Goal: Navigation & Orientation: Find specific page/section

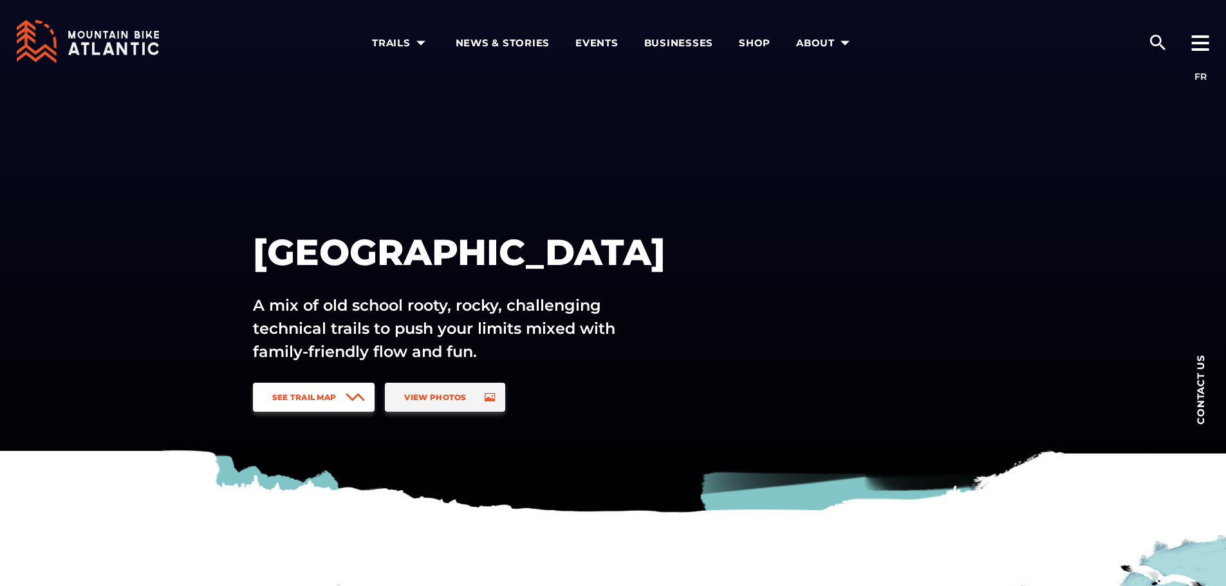
click at [333, 396] on span "See Trail Map" at bounding box center [304, 397] width 64 height 10
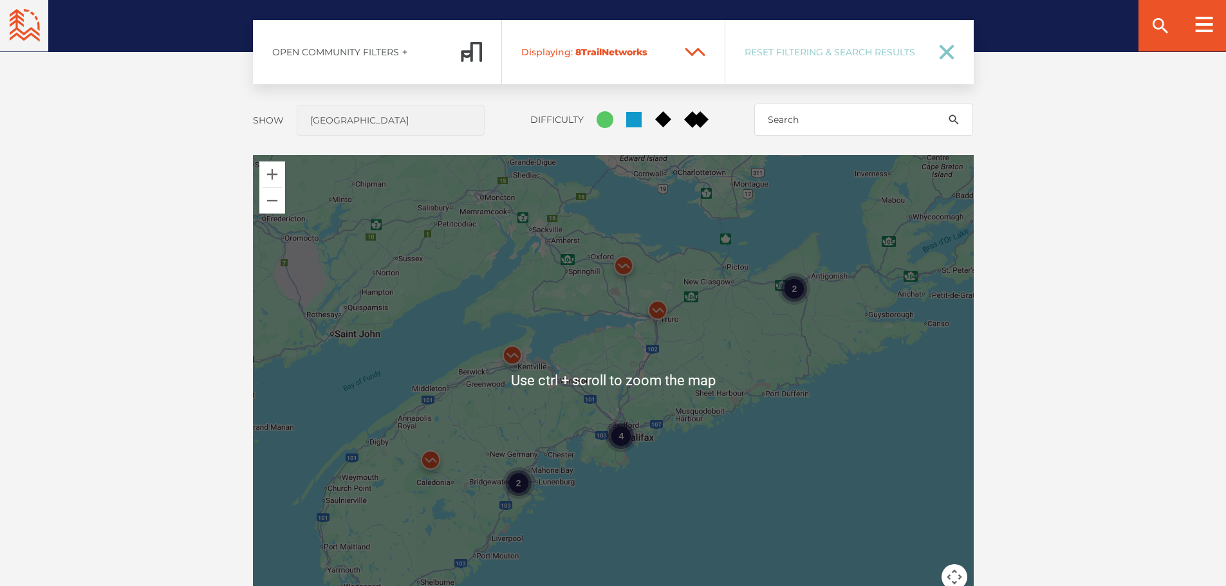
scroll to position [1081, 0]
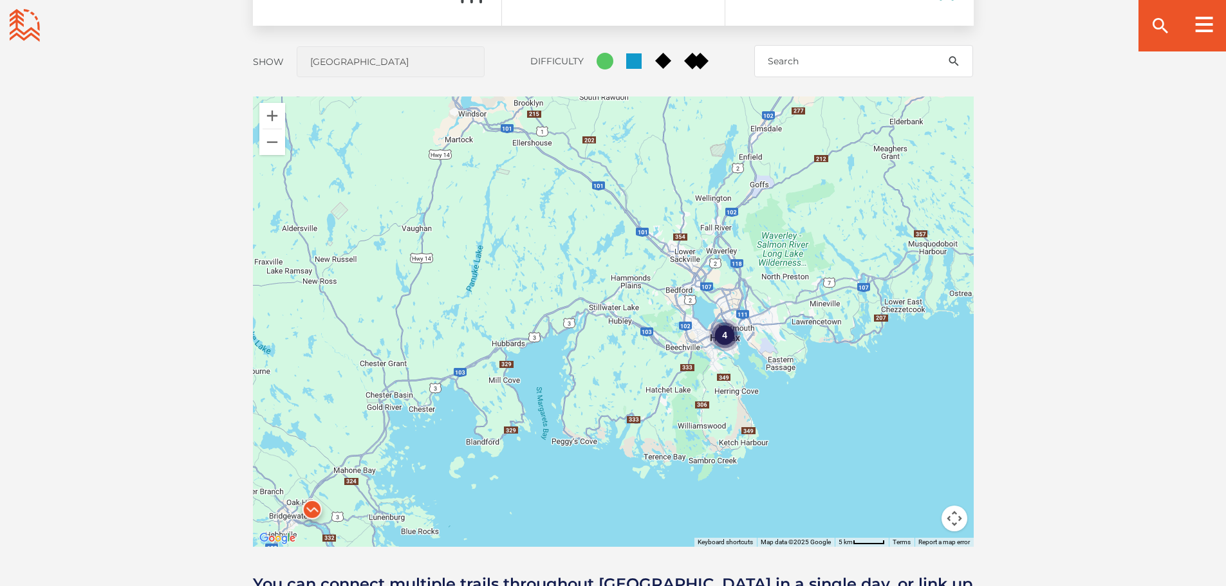
drag, startPoint x: 508, startPoint y: 316, endPoint x: 646, endPoint y: 364, distance: 145.9
click at [646, 364] on div "4" at bounding box center [613, 322] width 721 height 450
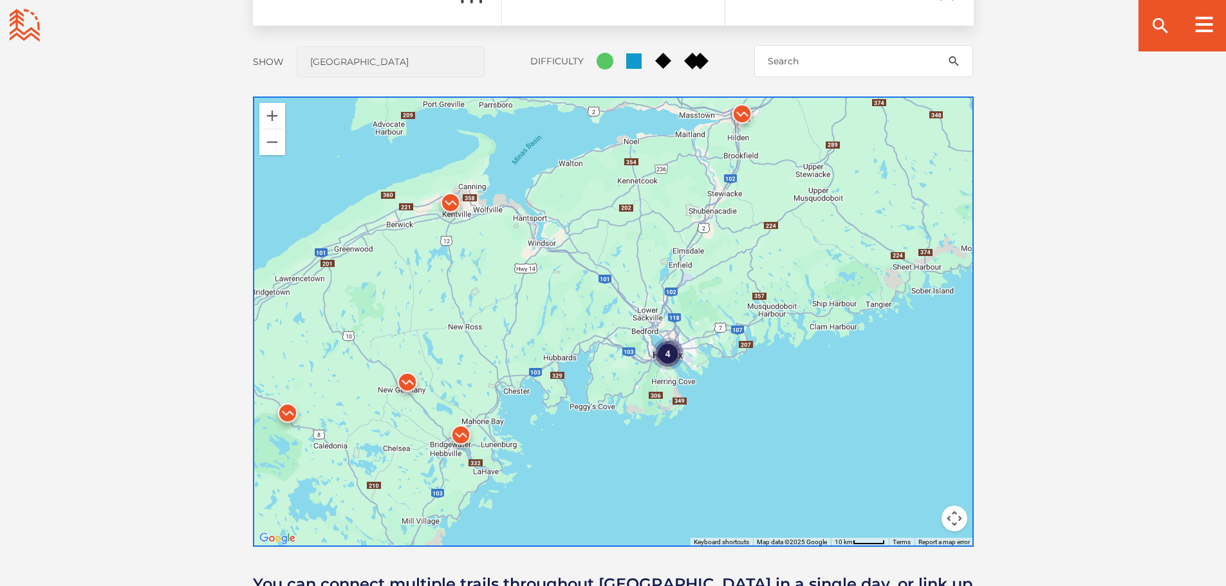
click at [406, 382] on img at bounding box center [407, 385] width 39 height 39
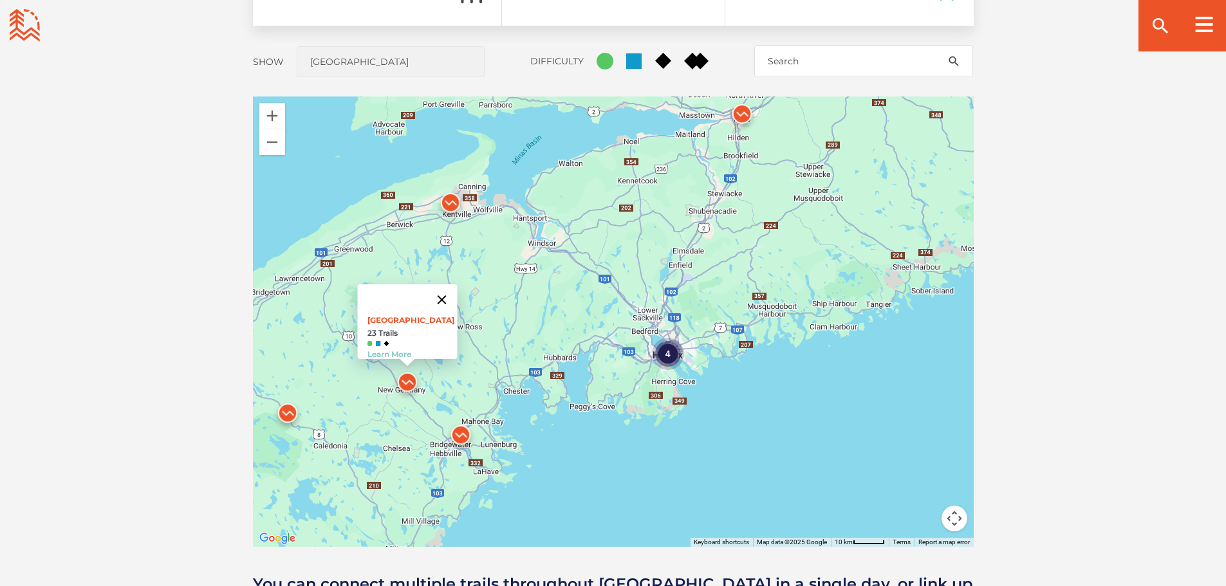
click at [449, 284] on button "Close" at bounding box center [441, 299] width 31 height 31
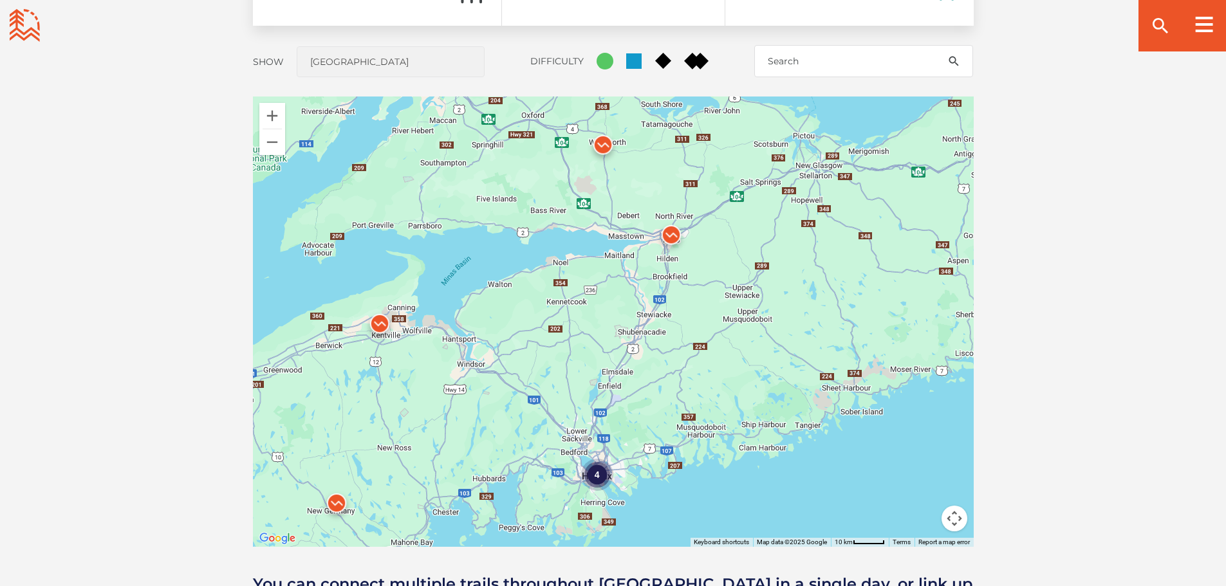
drag, startPoint x: 504, startPoint y: 280, endPoint x: 433, endPoint y: 401, distance: 140.1
click at [433, 401] on div "4" at bounding box center [613, 322] width 721 height 450
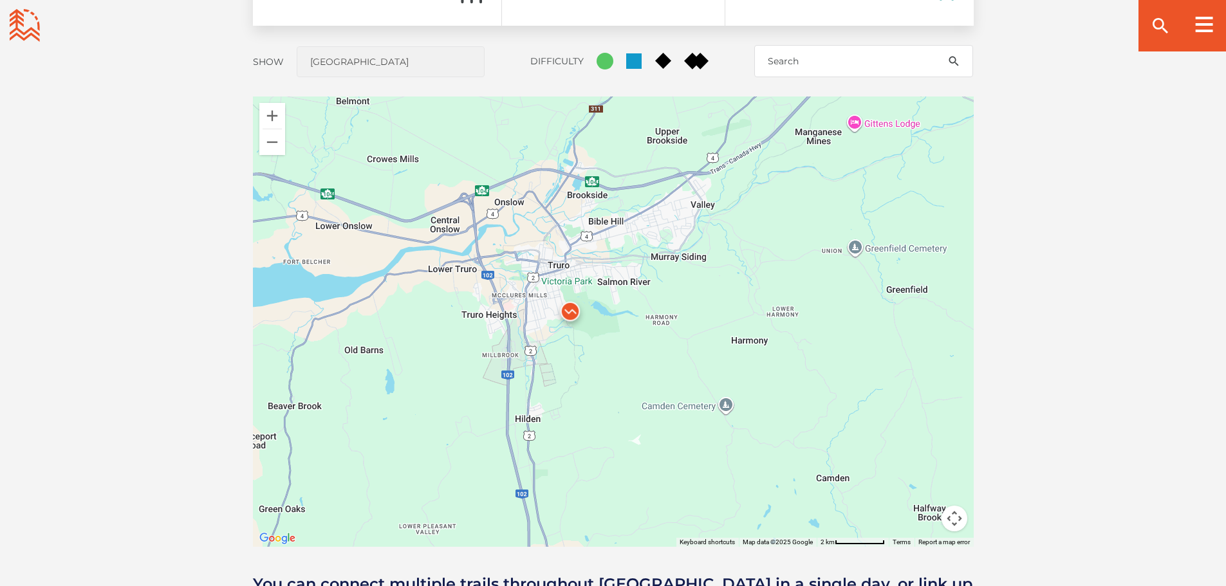
click at [570, 309] on img at bounding box center [570, 314] width 39 height 39
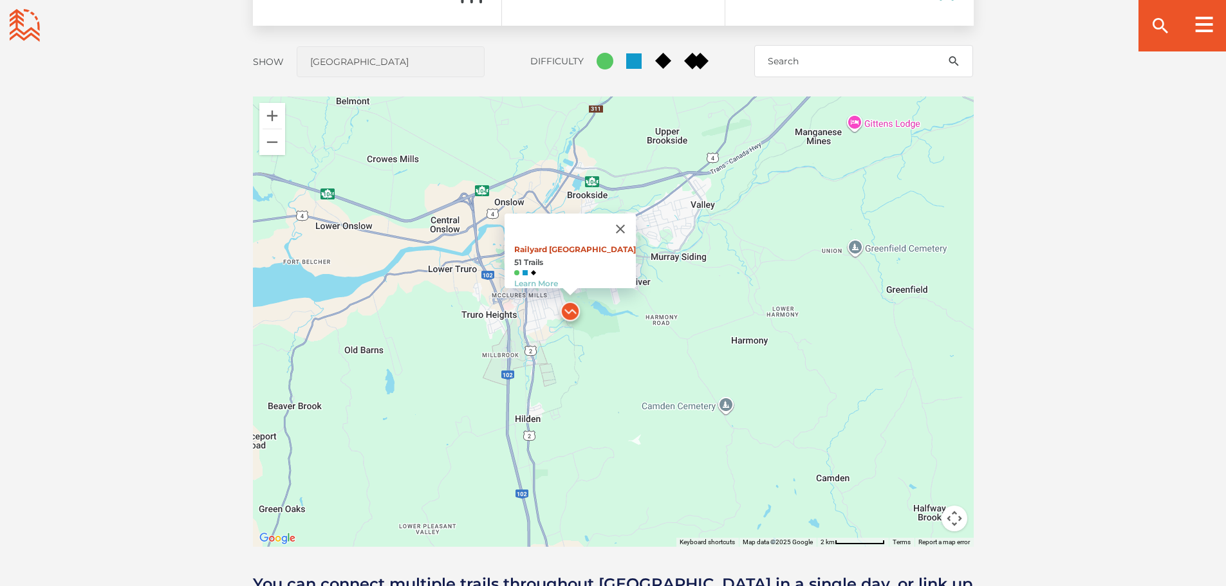
click at [561, 244] on link "Railyard [GEOGRAPHIC_DATA]" at bounding box center [575, 249] width 122 height 10
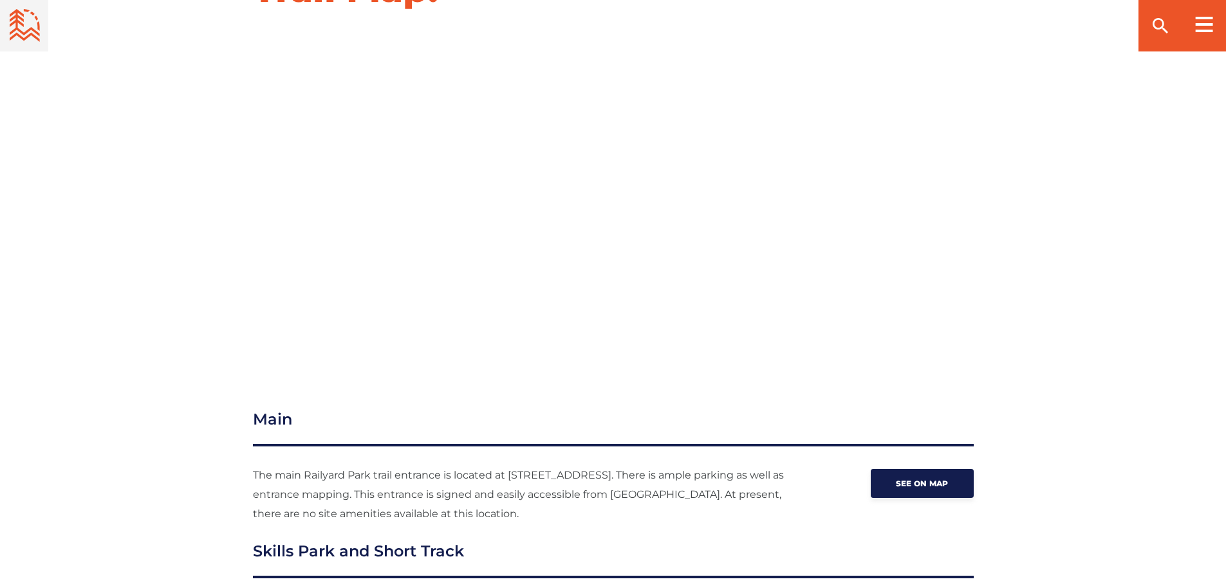
scroll to position [1480, 0]
